Goal: Task Accomplishment & Management: Manage account settings

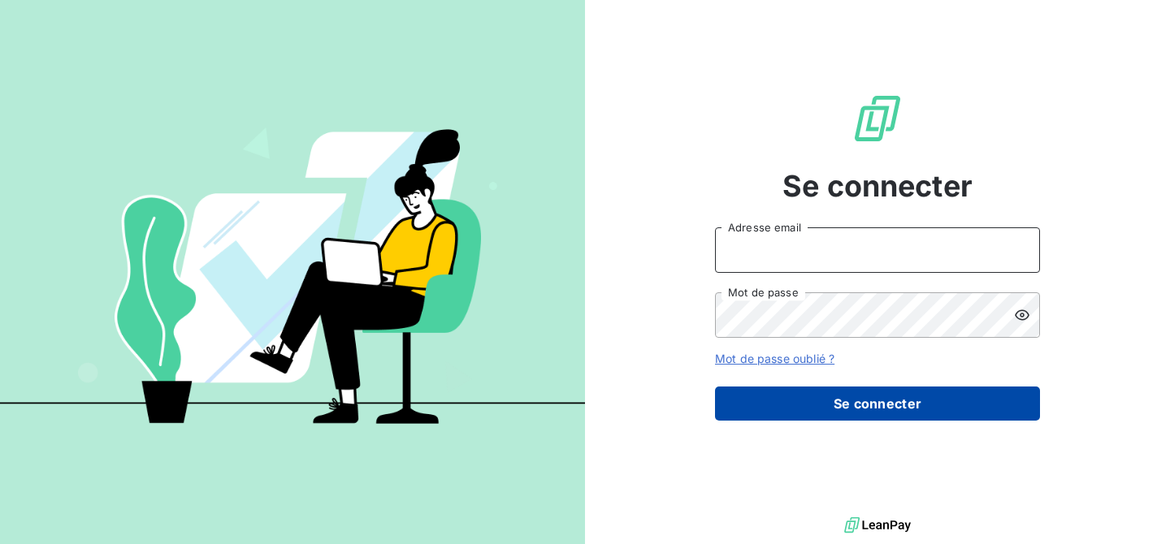
type input "[EMAIL_ADDRESS][DOMAIN_NAME]"
click at [863, 402] on button "Se connecter" at bounding box center [877, 404] width 325 height 34
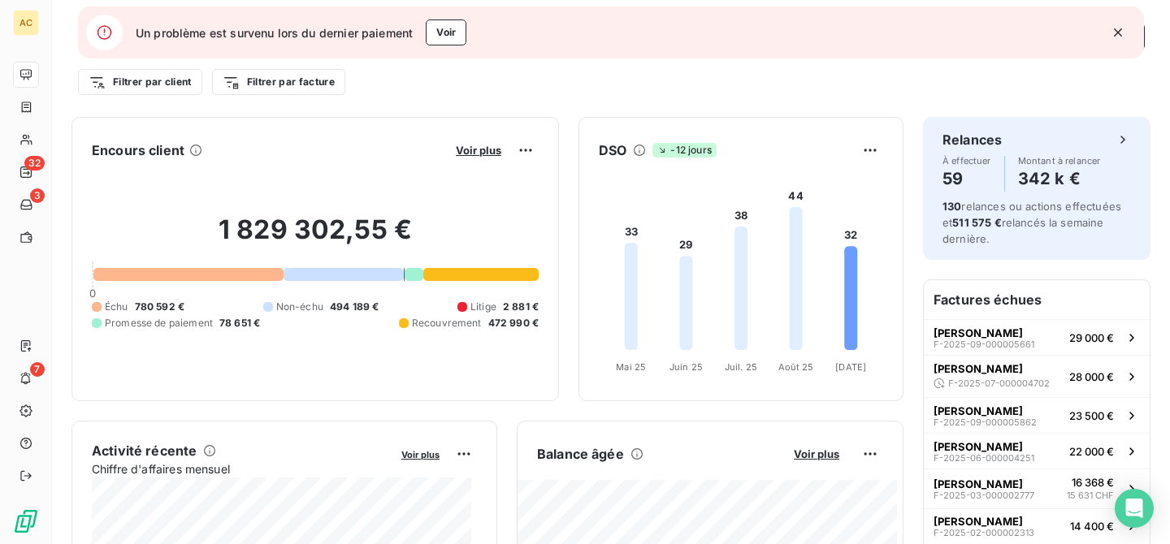
click at [1122, 38] on icon "button" at bounding box center [1117, 32] width 16 height 16
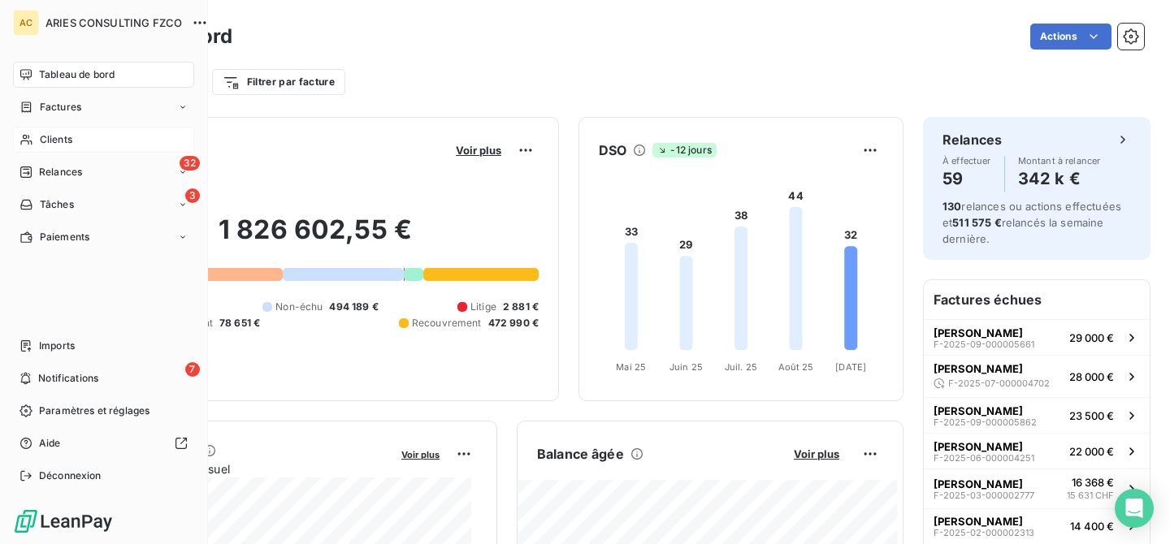
click at [43, 144] on span "Clients" at bounding box center [56, 139] width 32 height 15
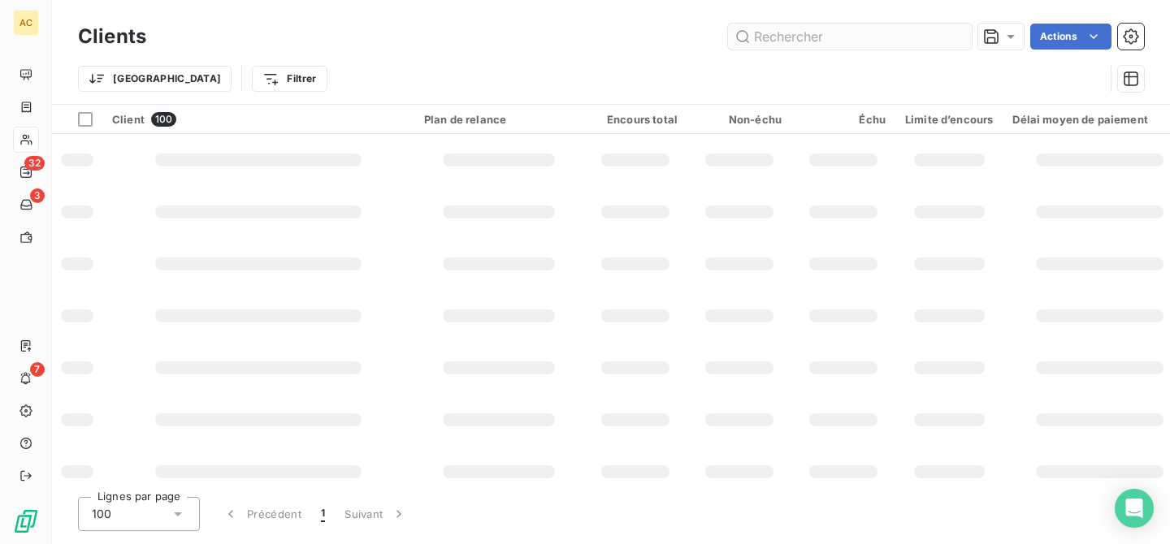
click at [863, 35] on input "text" at bounding box center [850, 37] width 244 height 26
type input "van"
